Goal: Information Seeking & Learning: Learn about a topic

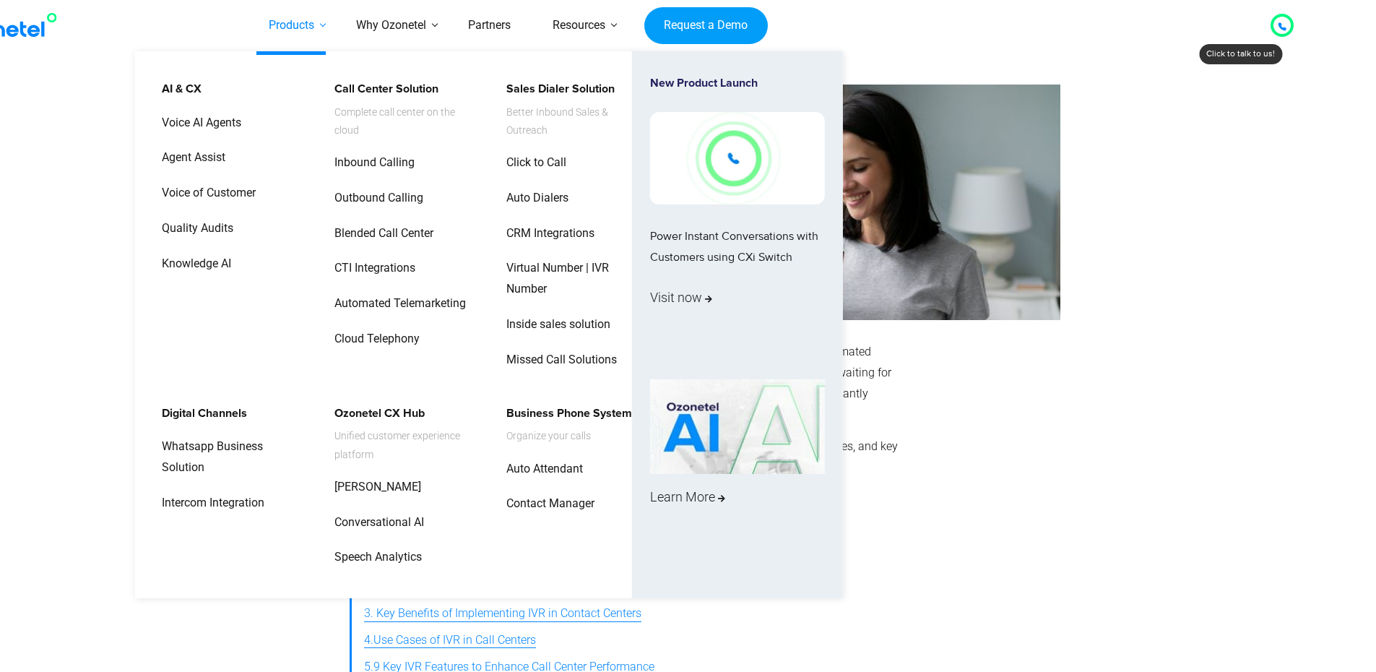
scroll to position [0, 71]
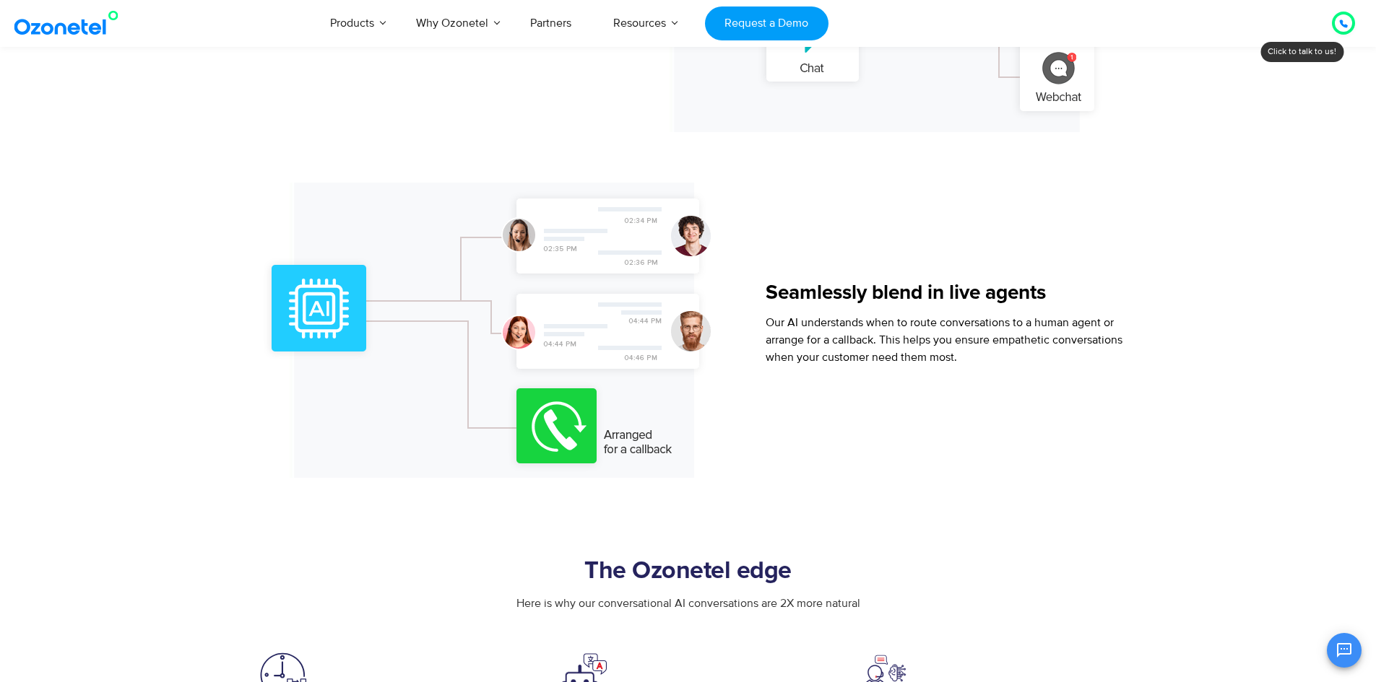
scroll to position [1733, 0]
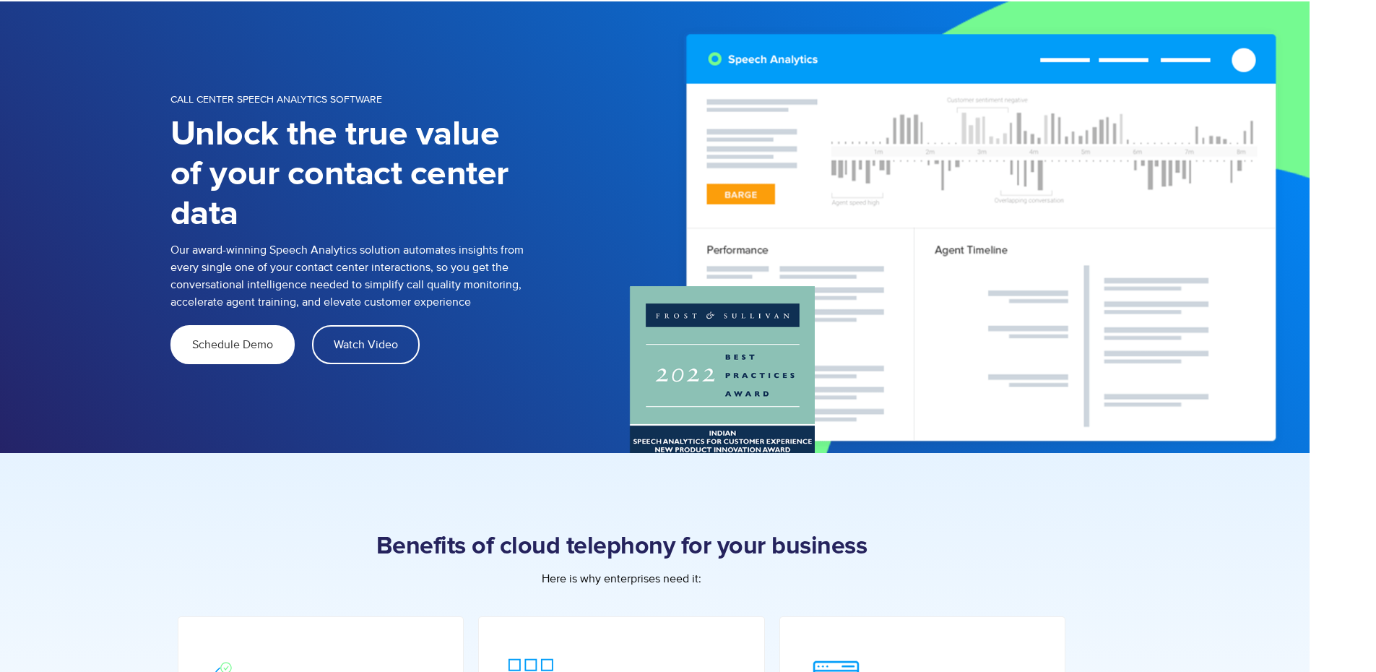
scroll to position [79, 71]
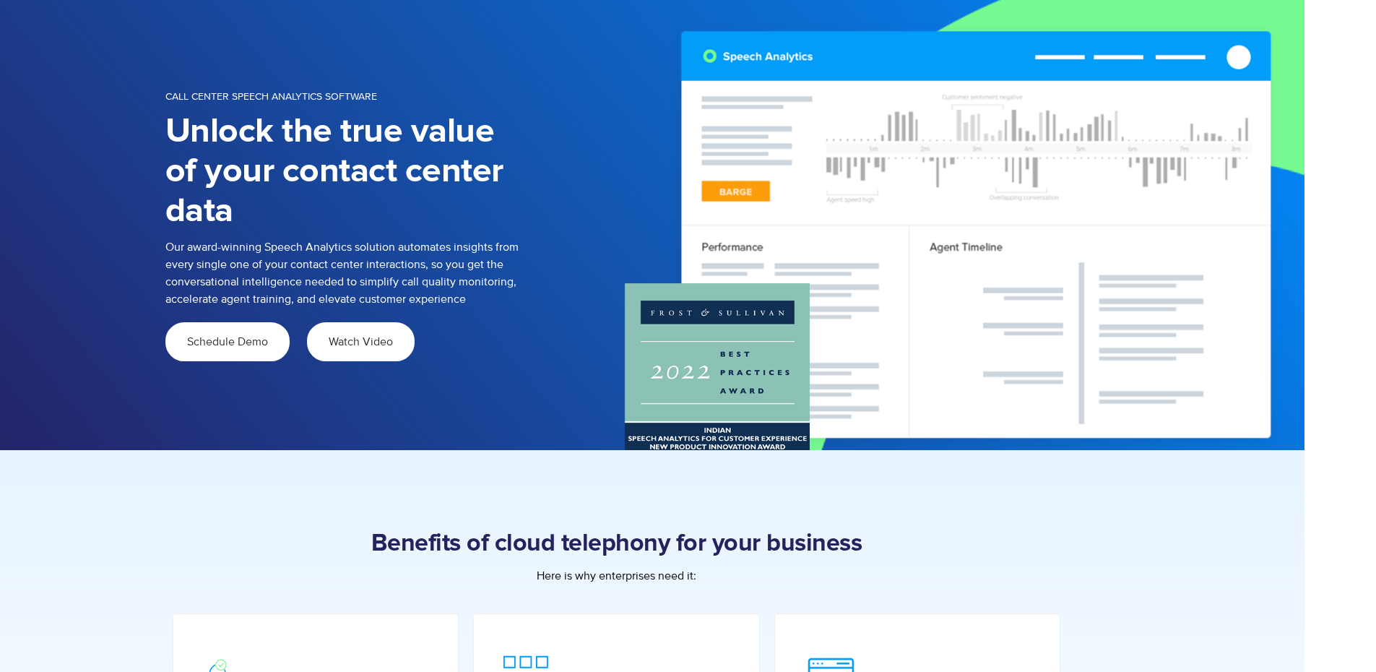
click at [344, 340] on span "Watch Video" at bounding box center [361, 342] width 64 height 12
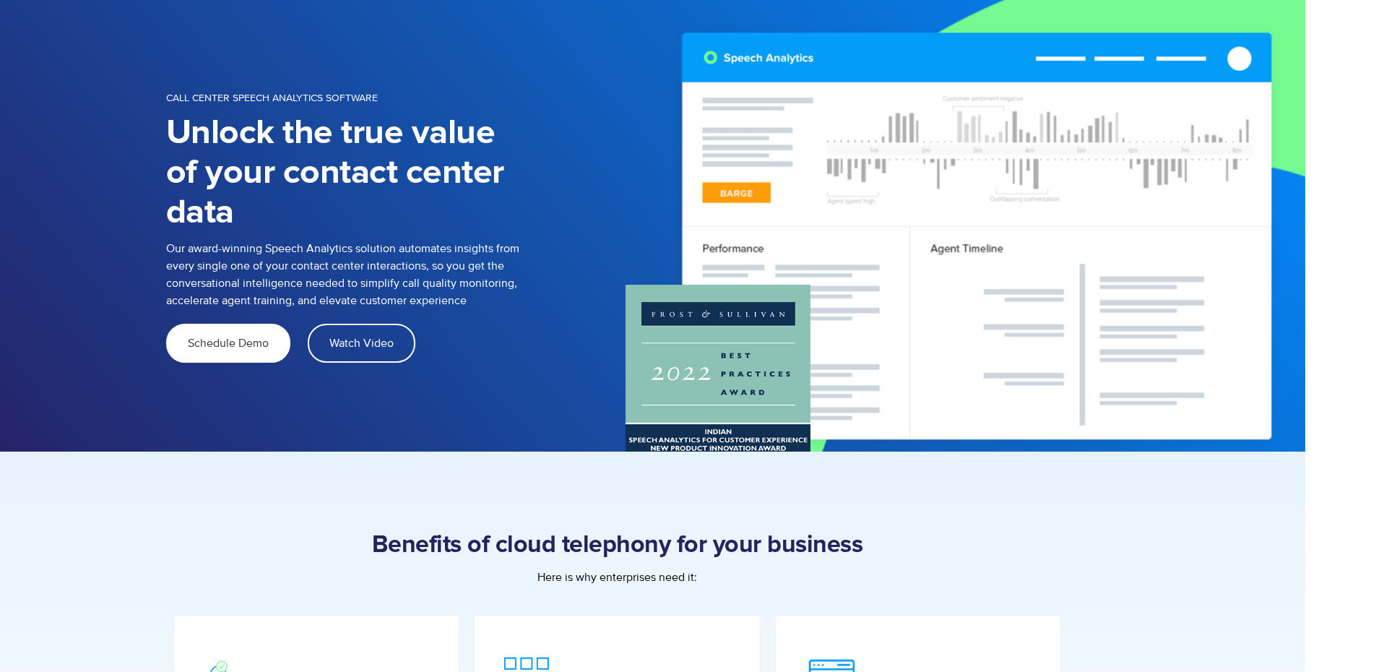
scroll to position [77, 71]
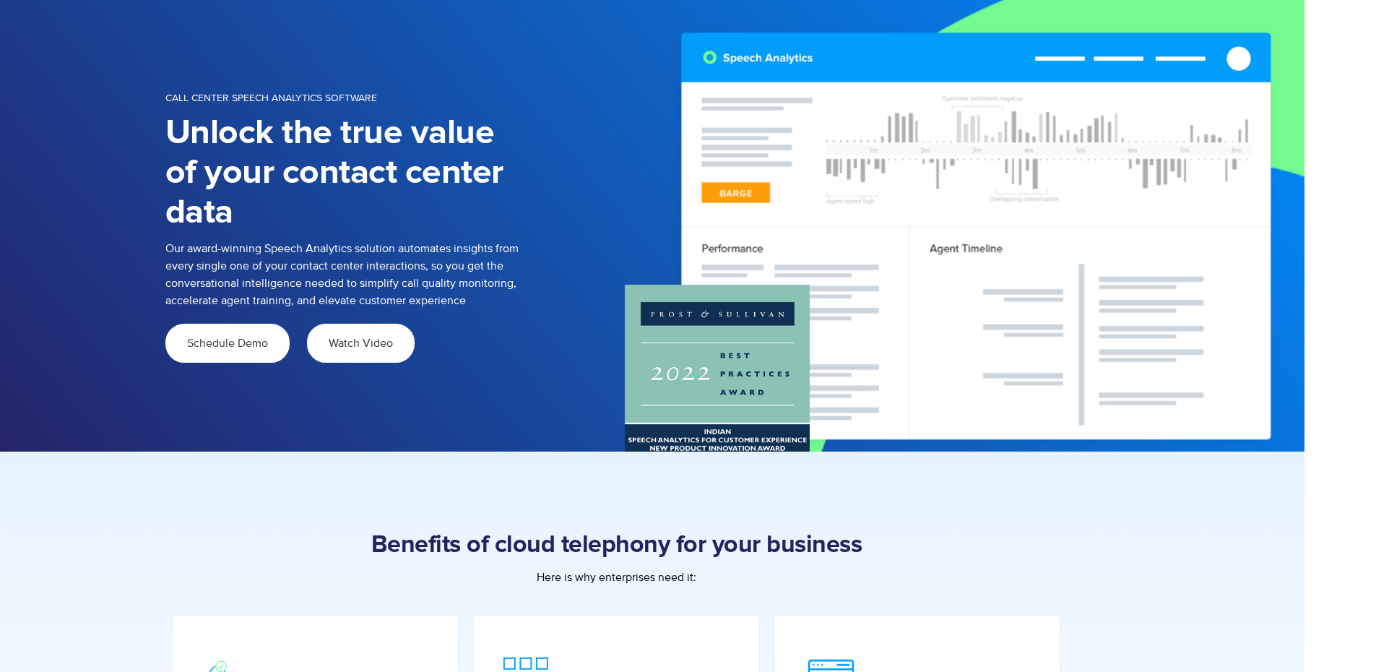
click at [374, 347] on span "Watch Video" at bounding box center [361, 343] width 64 height 12
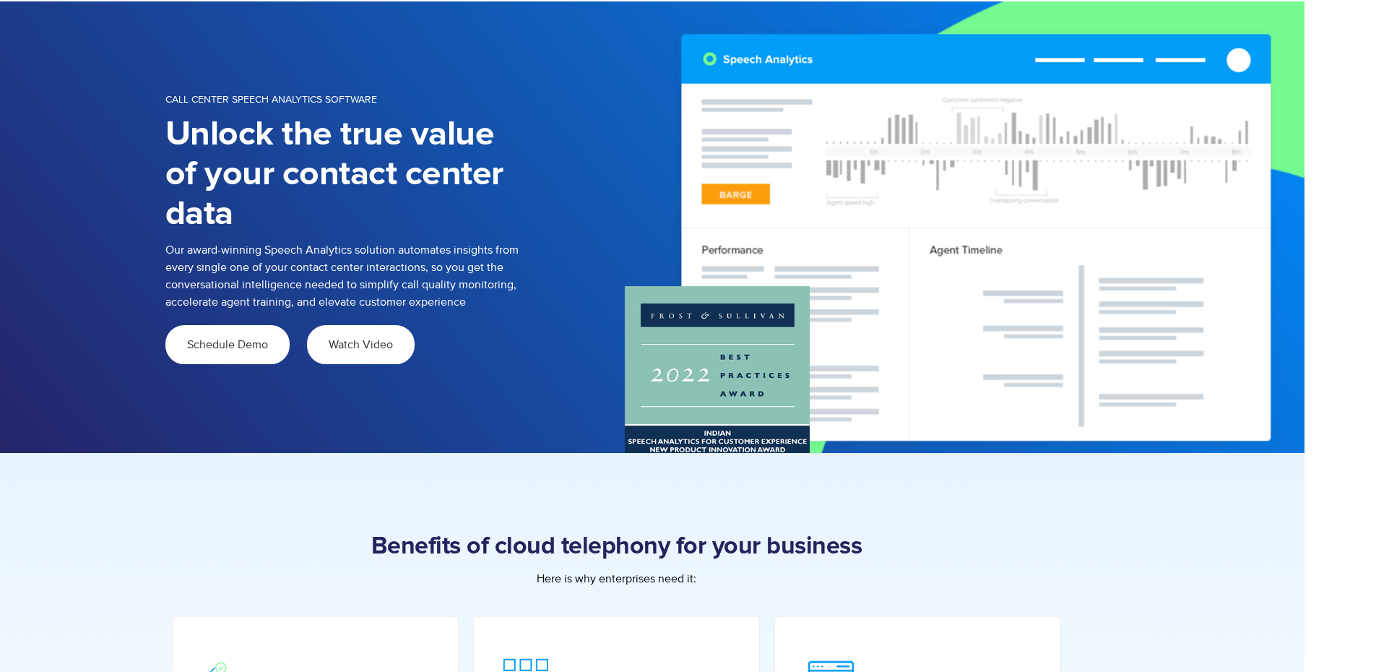
click at [374, 347] on span "Watch Video" at bounding box center [361, 345] width 64 height 12
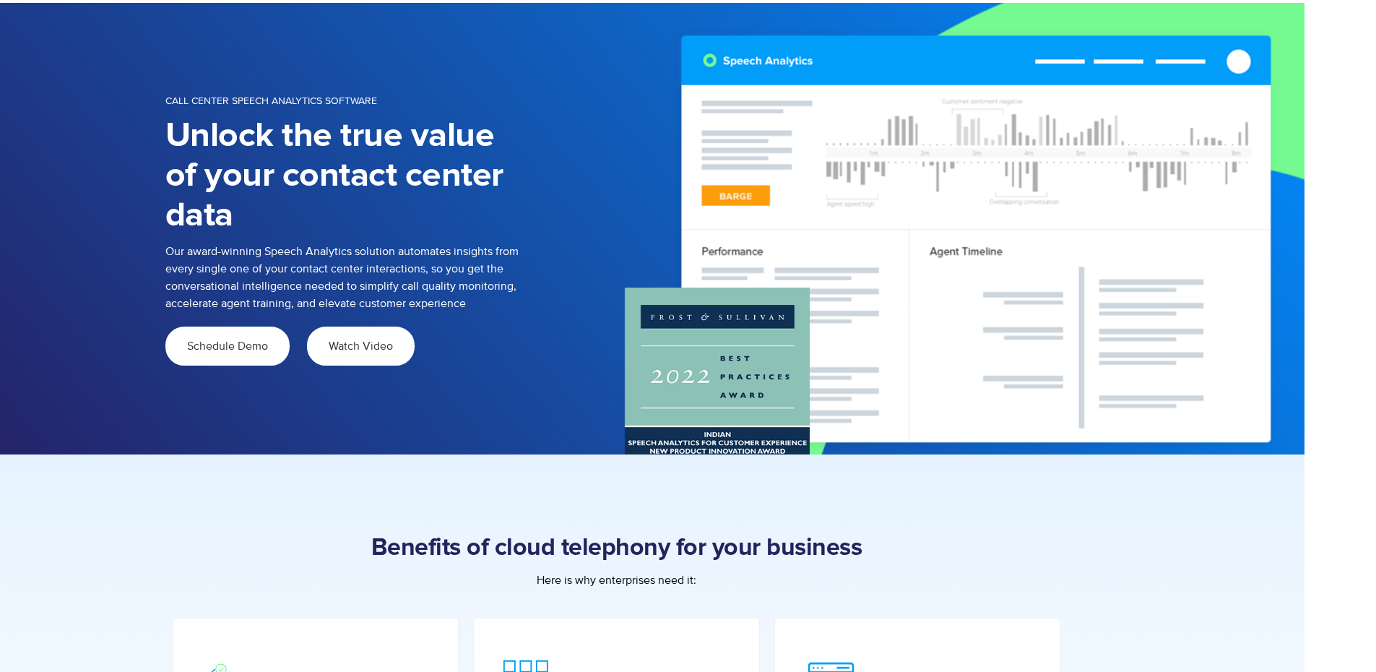
click at [374, 347] on span "Watch Video" at bounding box center [361, 346] width 64 height 12
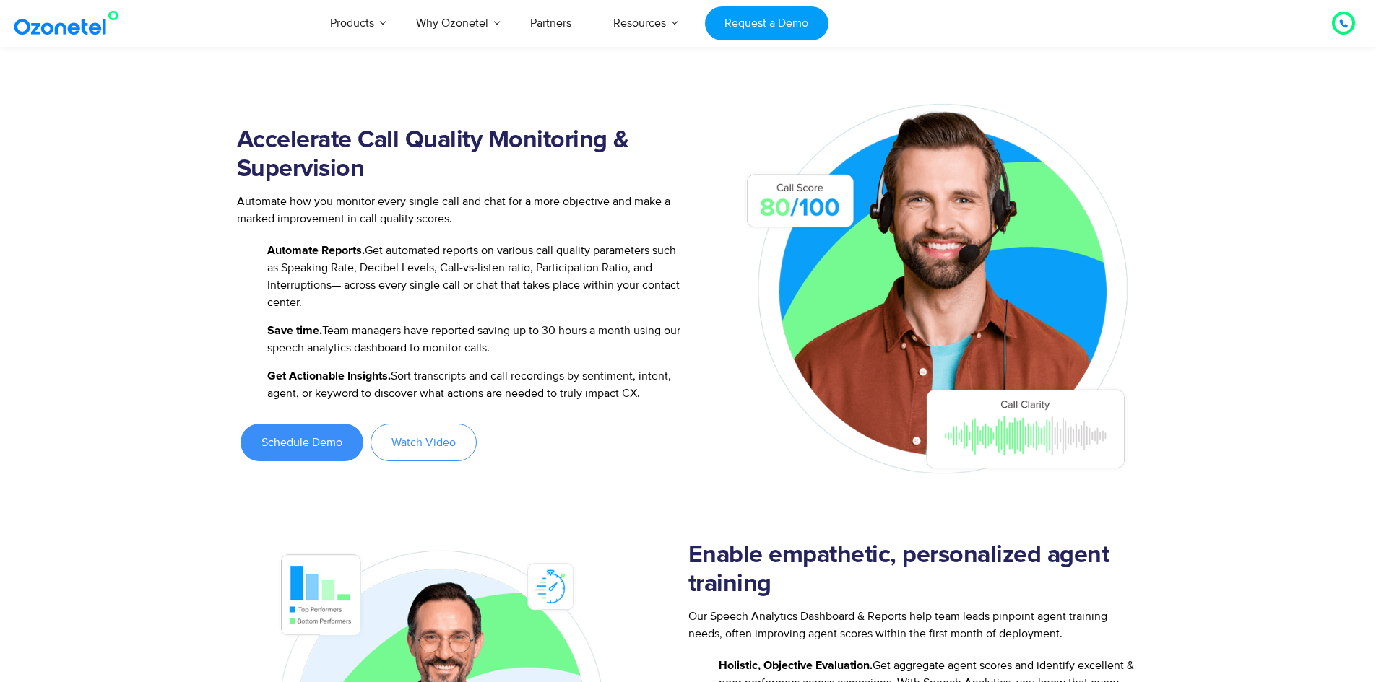
scroll to position [1517, 0]
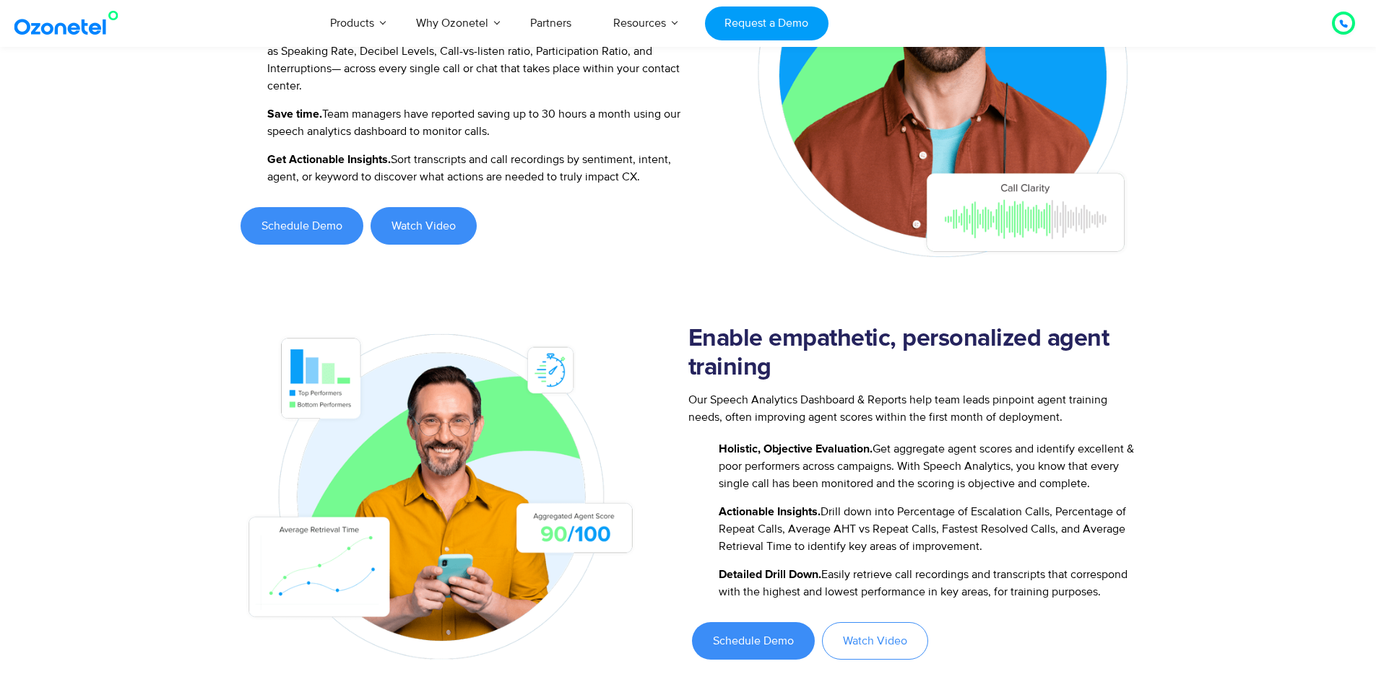
click at [426, 227] on span "Watch Video" at bounding box center [423, 226] width 64 height 12
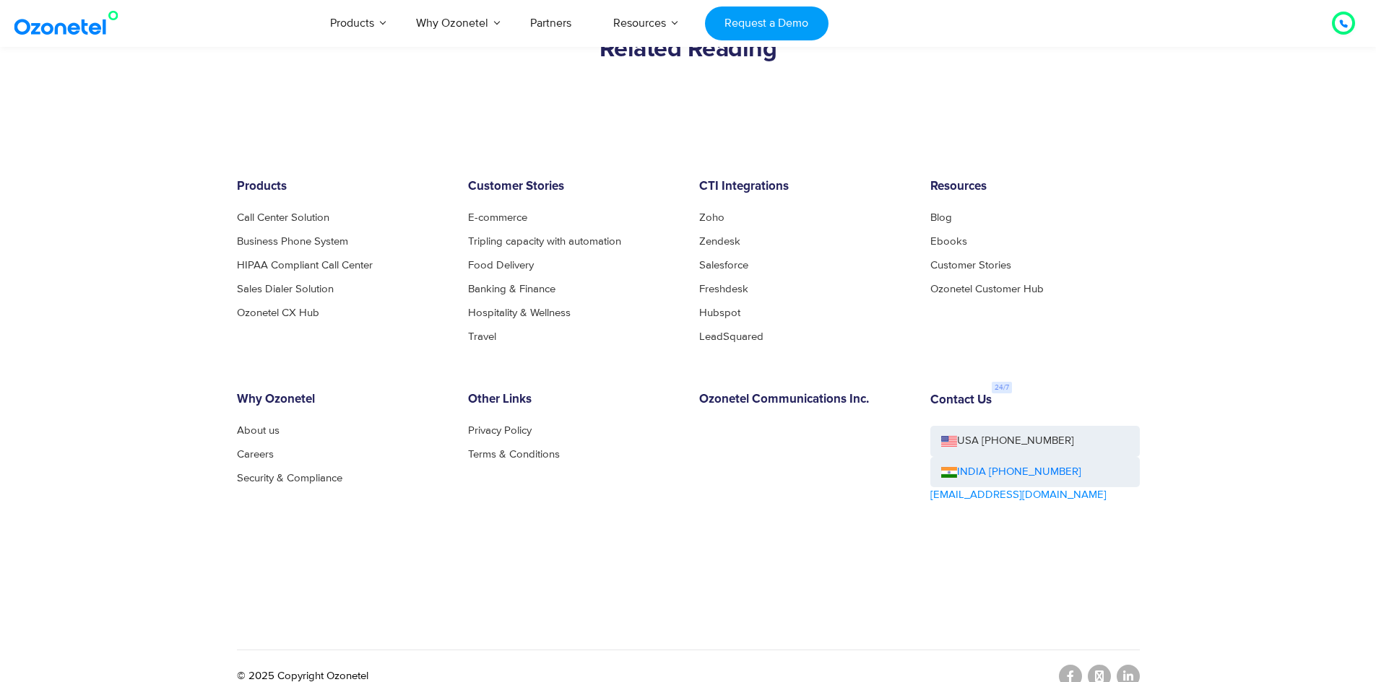
scroll to position [5185, 0]
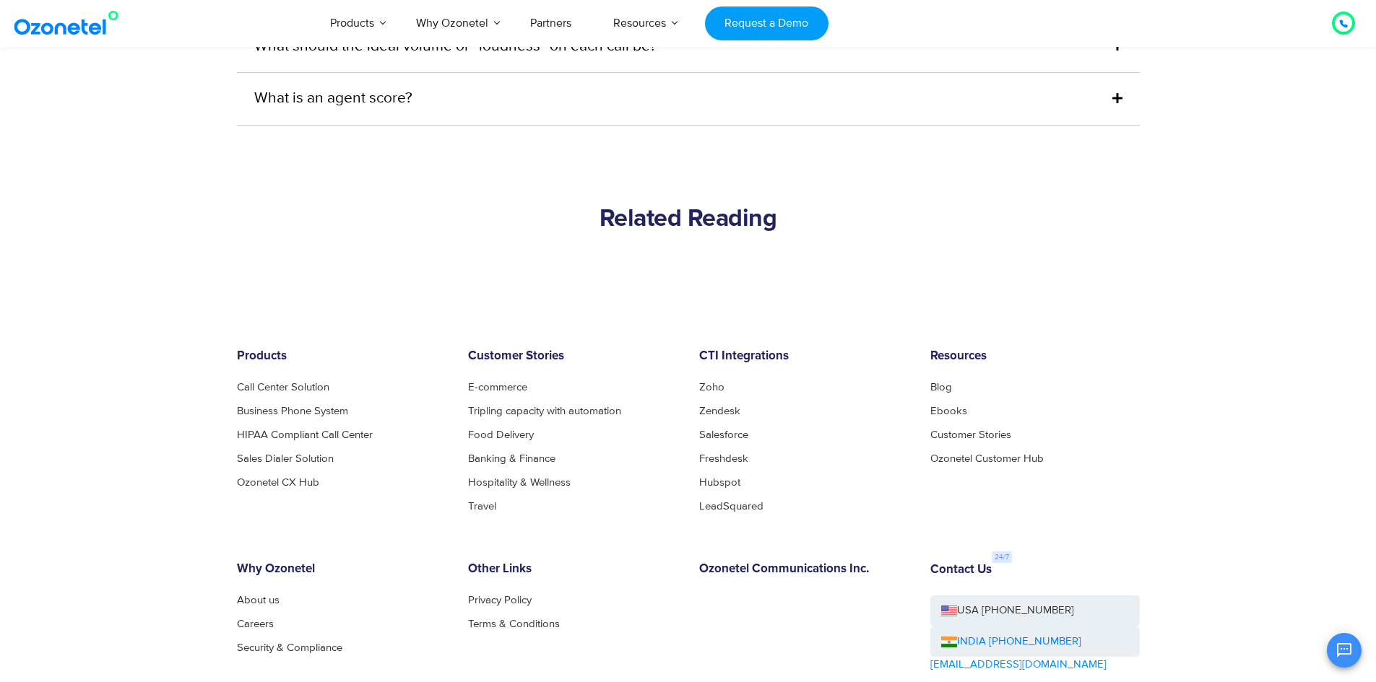
scroll to position [4896, 0]
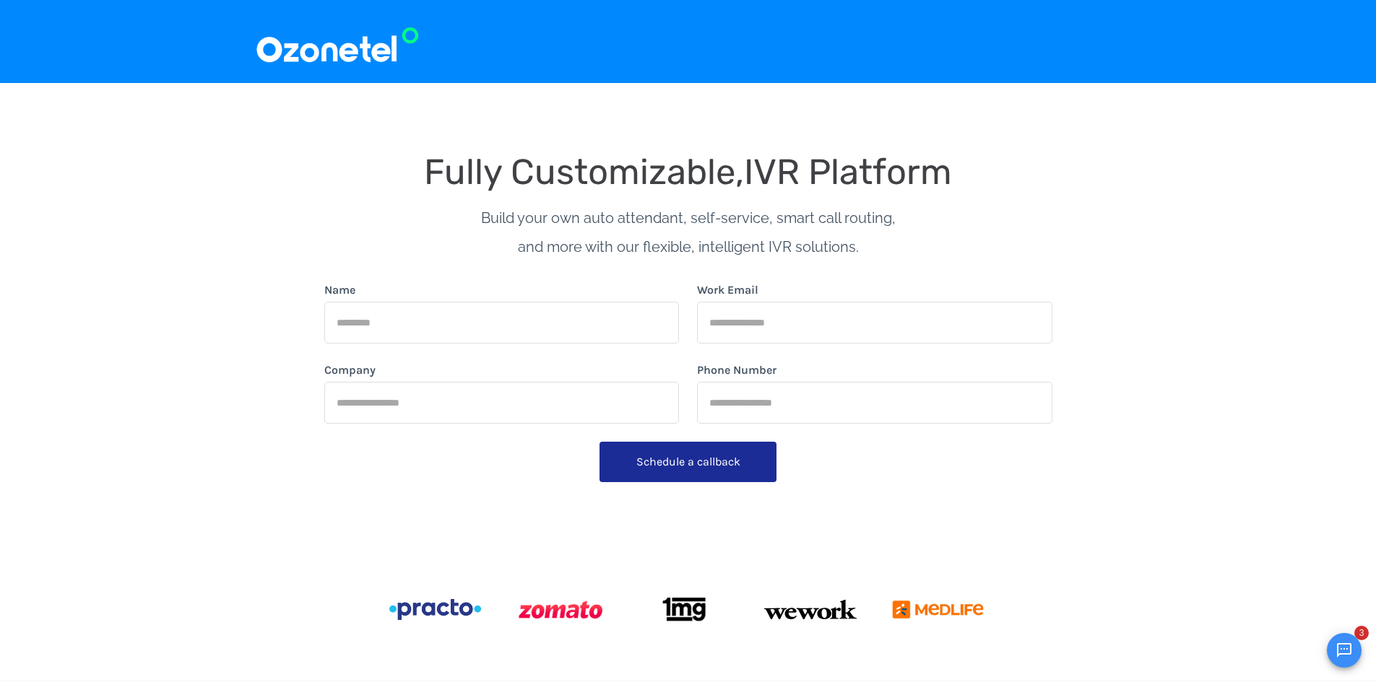
click at [329, 41] on img at bounding box center [337, 41] width 165 height 48
click at [328, 53] on img at bounding box center [337, 41] width 165 height 48
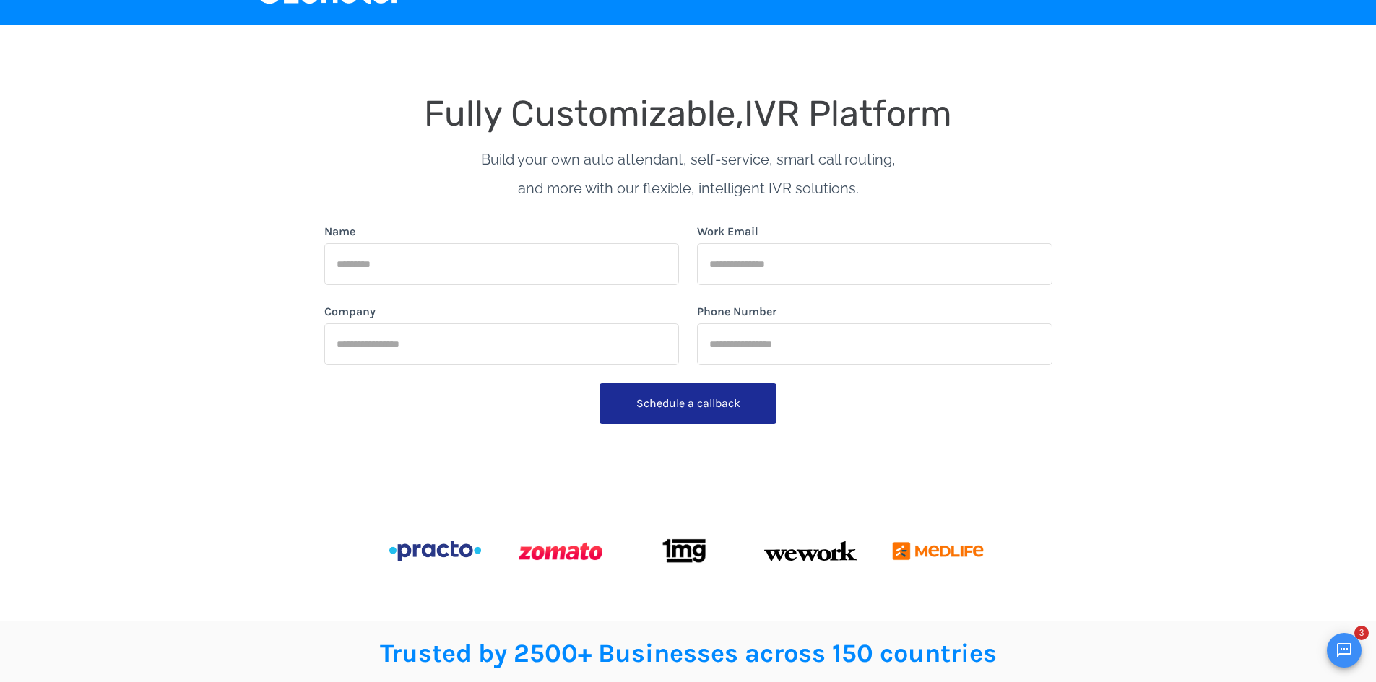
scroll to position [144, 0]
